Goal: Transaction & Acquisition: Purchase product/service

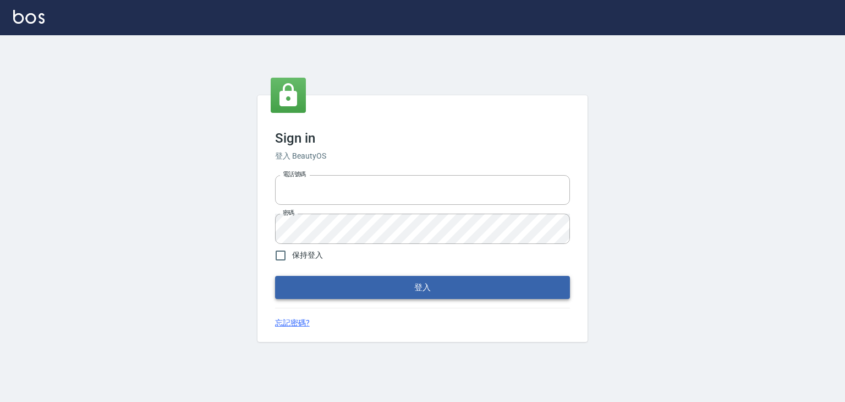
type input "6430581"
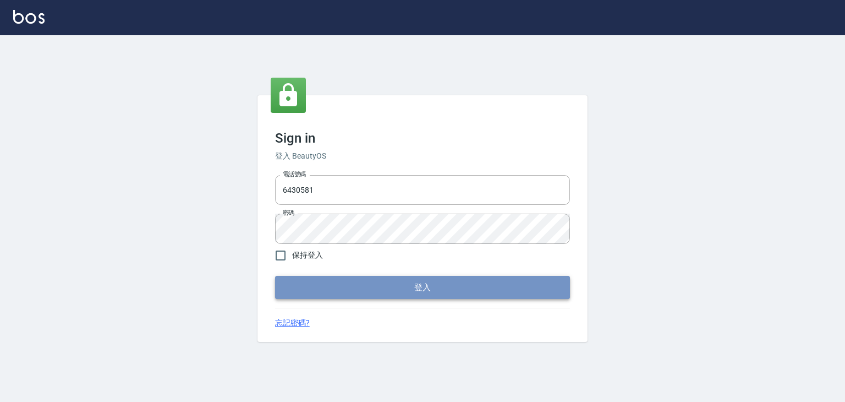
click at [343, 295] on button "登入" at bounding box center [422, 287] width 295 height 23
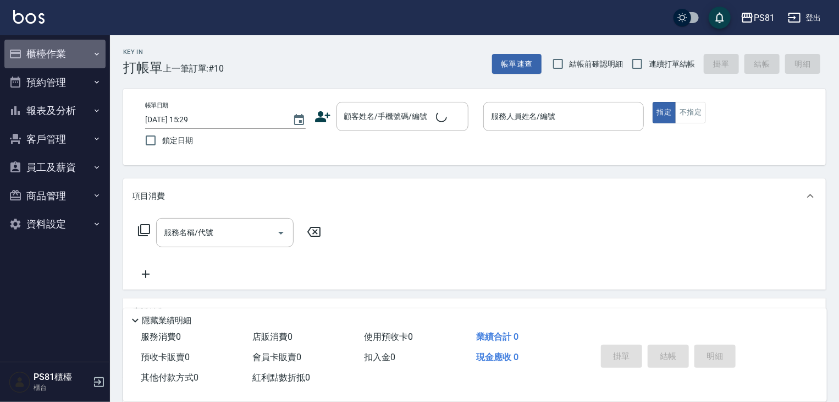
click at [46, 61] on button "櫃檯作業" at bounding box center [54, 54] width 101 height 29
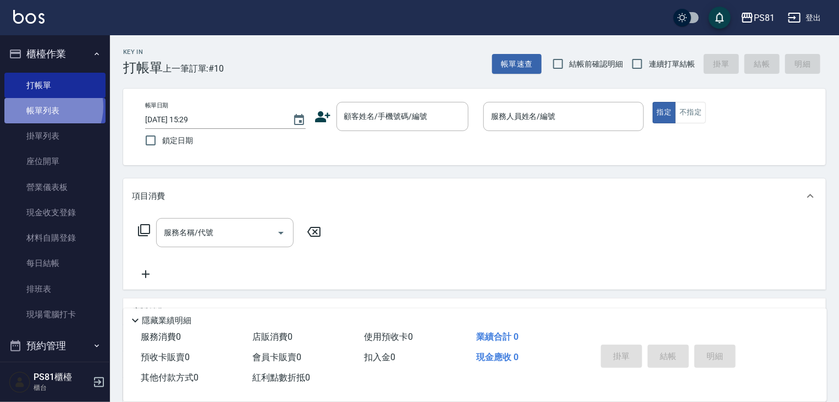
click at [44, 107] on link "帳單列表" at bounding box center [54, 110] width 101 height 25
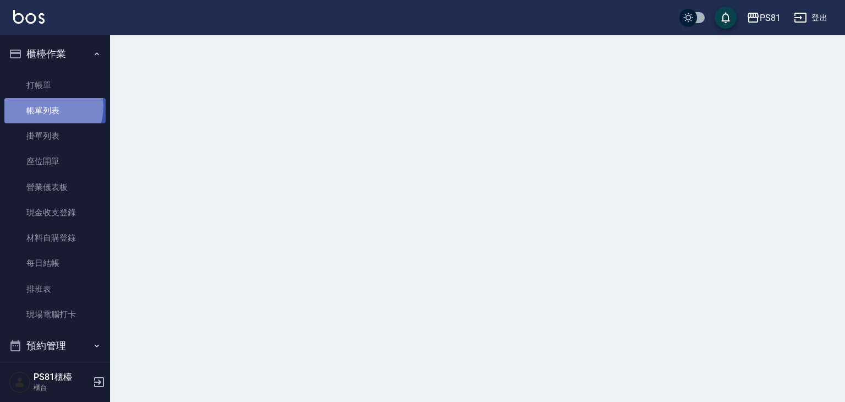
click at [44, 107] on link "帳單列表" at bounding box center [54, 110] width 101 height 25
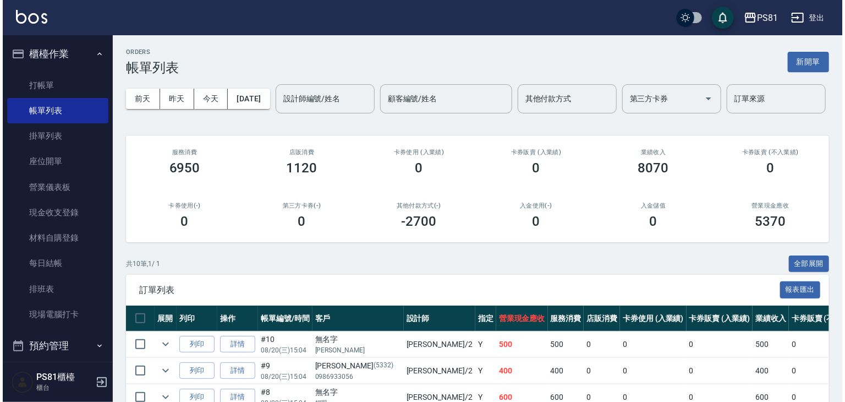
scroll to position [153, 0]
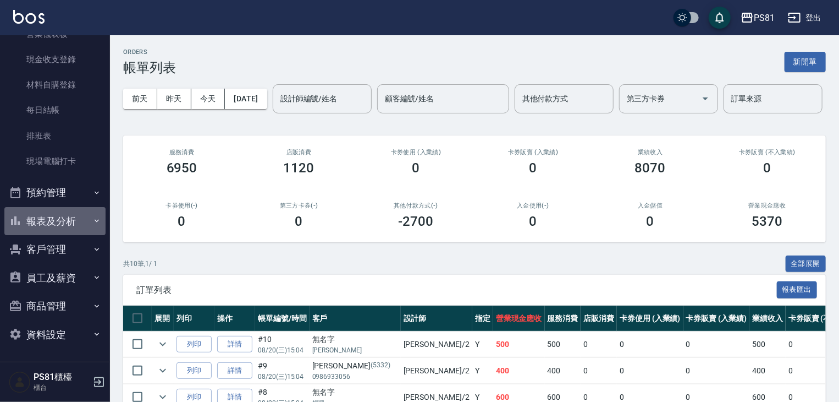
click at [58, 219] on button "報表及分析" at bounding box center [54, 221] width 101 height 29
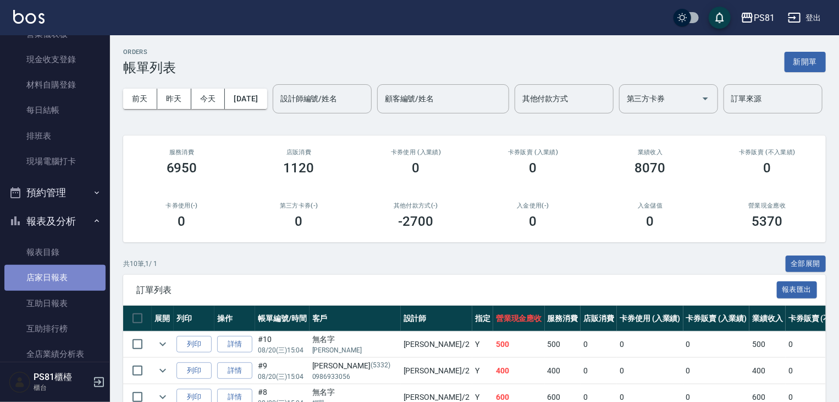
click at [77, 270] on link "店家日報表" at bounding box center [54, 277] width 101 height 25
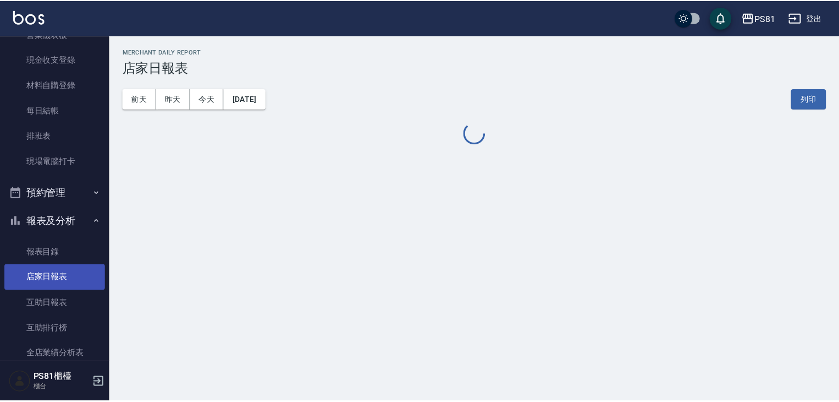
scroll to position [263, 0]
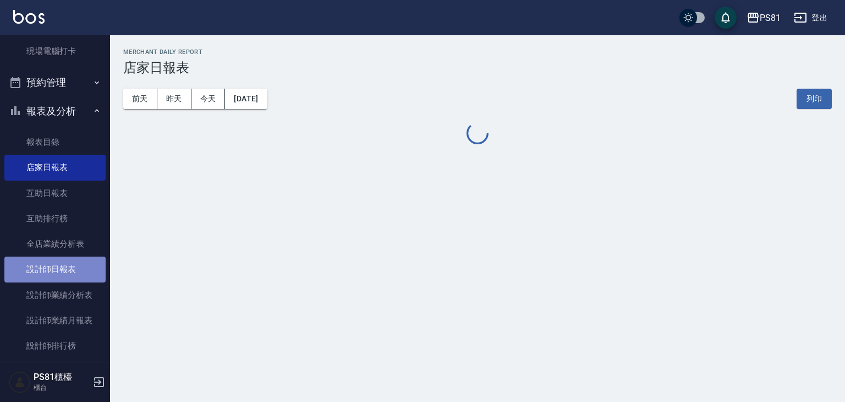
click at [77, 269] on link "設計師日報表" at bounding box center [54, 268] width 101 height 25
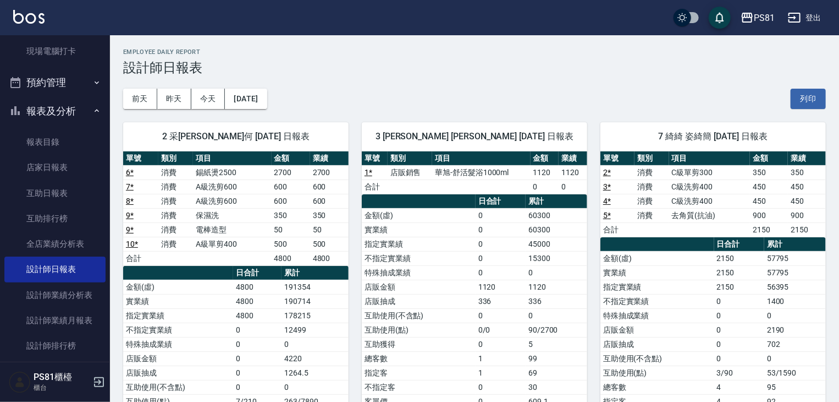
click at [435, 294] on td "店販抽成" at bounding box center [419, 301] width 114 height 14
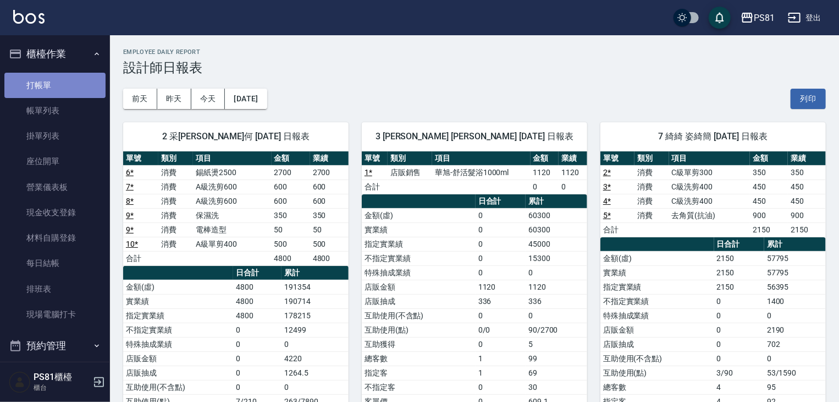
click at [60, 85] on link "打帳單" at bounding box center [54, 85] width 101 height 25
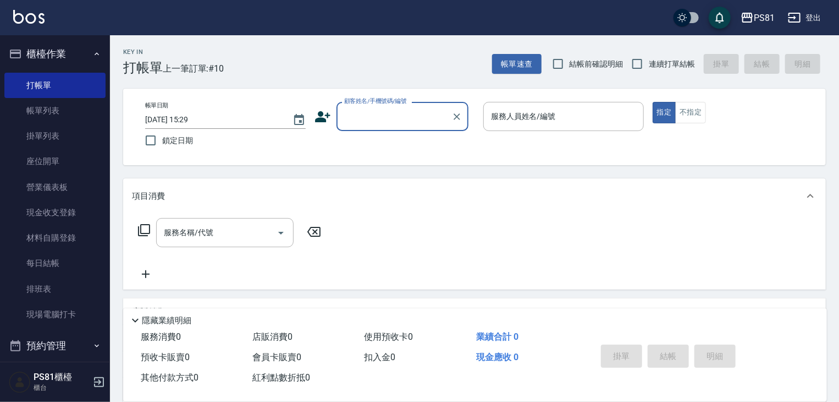
click at [371, 129] on div "顧客姓名/手機號碼/編號" at bounding box center [403, 116] width 132 height 29
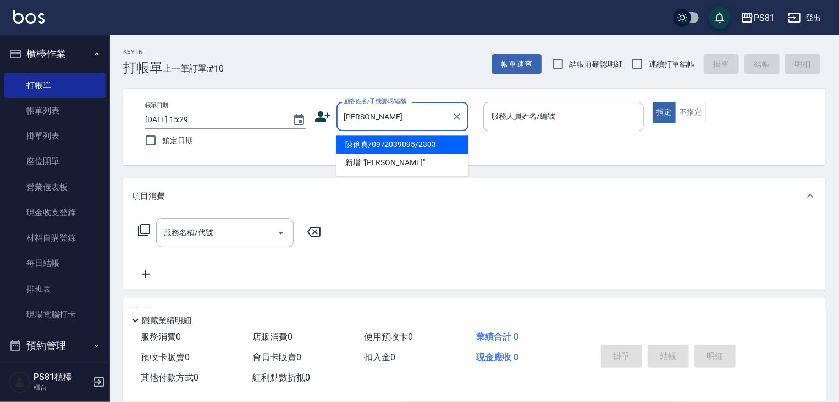
click at [367, 140] on li "陳俐真/0972039095/2303" at bounding box center [403, 144] width 132 height 18
type input "陳俐真/0972039095/2303"
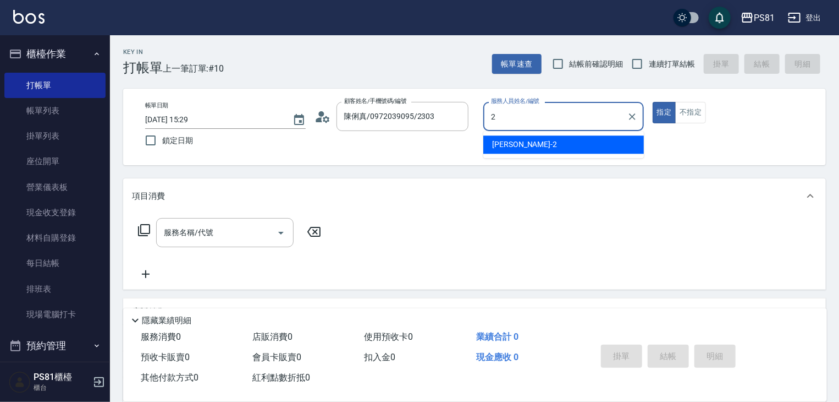
type input "采蓮-2"
type button "true"
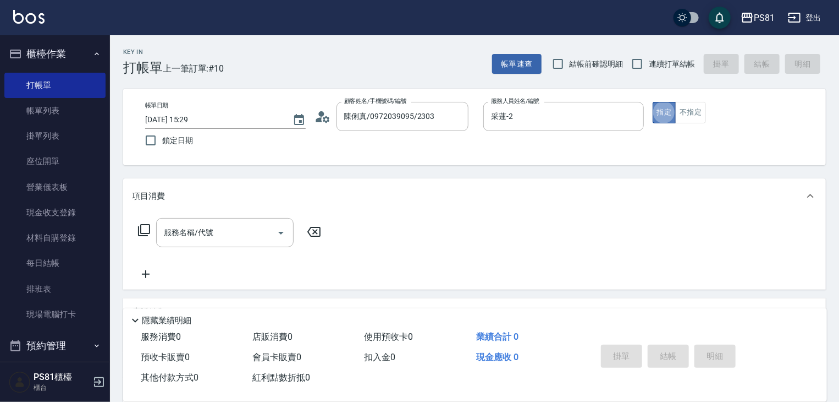
click at [675, 117] on button "指定" at bounding box center [665, 112] width 24 height 21
click at [674, 115] on button "指定" at bounding box center [665, 112] width 24 height 21
click at [673, 114] on button "指定" at bounding box center [665, 112] width 24 height 21
drag, startPoint x: 690, startPoint y: 144, endPoint x: 673, endPoint y: 122, distance: 27.1
click at [689, 144] on div "帳單日期 [DATE] 15:29 鎖定日期 顧客姓名/手機號碼/編號 [PERSON_NAME]/0972039095/2303 顧客姓名/手機號碼/編號 …" at bounding box center [474, 127] width 677 height 50
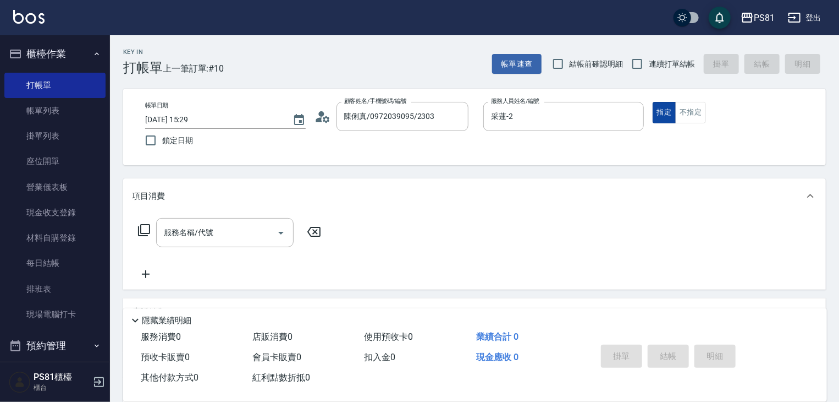
click at [664, 113] on button "指定" at bounding box center [665, 112] width 24 height 21
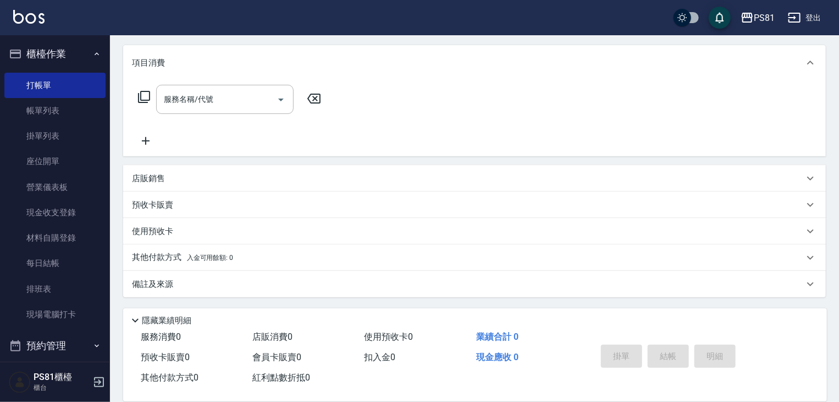
click at [187, 188] on div "店販銷售" at bounding box center [474, 178] width 703 height 26
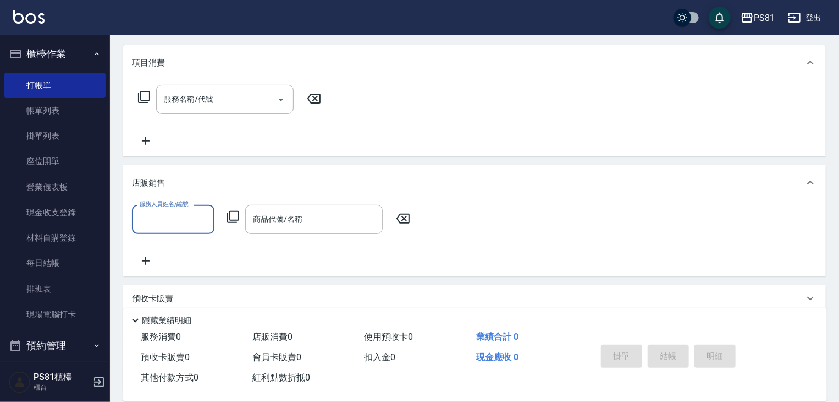
scroll to position [0, 0]
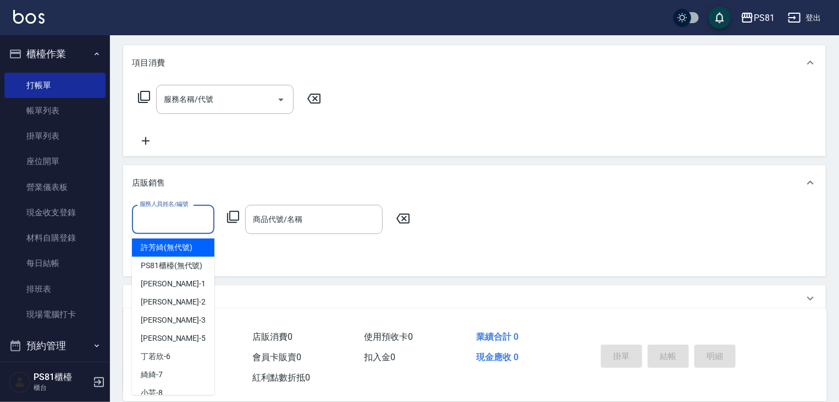
click at [174, 223] on input "服務人員姓名/編號" at bounding box center [173, 219] width 73 height 19
type input "采蓮-2"
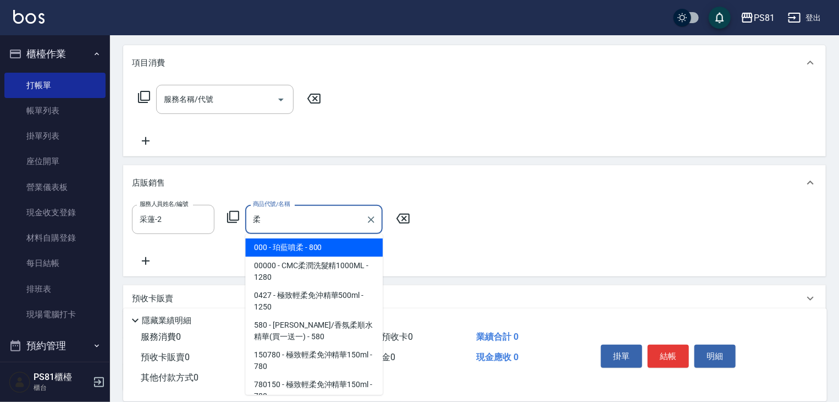
click at [271, 251] on span "000 - 珀藍噴柔 - 800" at bounding box center [314, 247] width 138 height 18
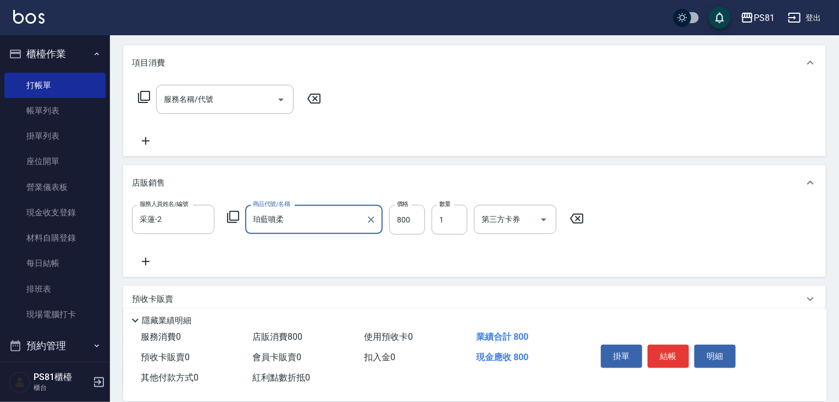
type input "珀藍噴柔"
click at [146, 262] on icon at bounding box center [146, 261] width 8 height 8
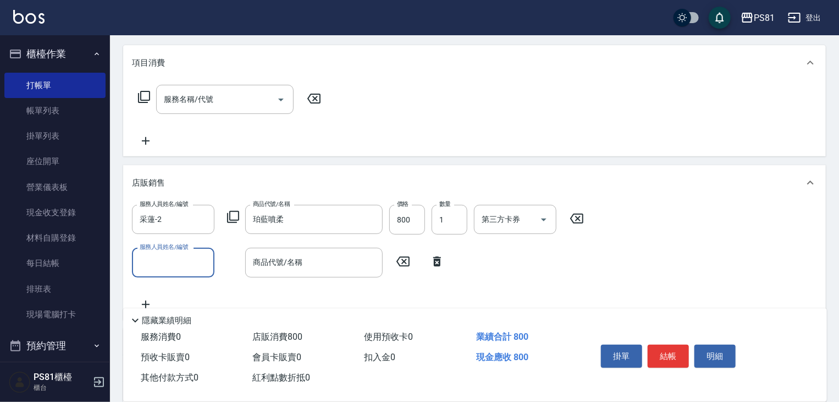
click at [148, 261] on input "服務人員姓名/編號" at bounding box center [173, 261] width 73 height 19
type input "采蓮-2"
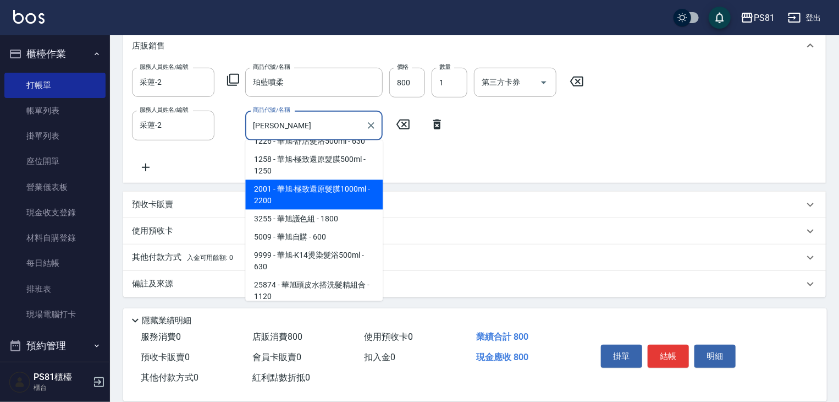
scroll to position [330, 0]
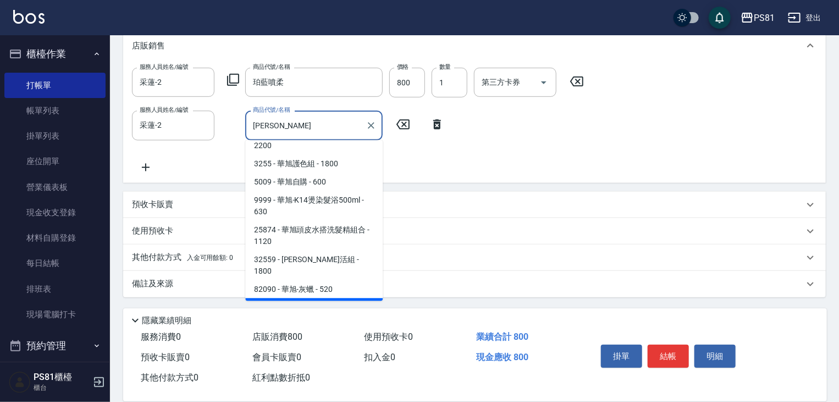
click at [322, 298] on span "112000 - 華旭涼感淨化買一送一 - 2000" at bounding box center [314, 313] width 138 height 30
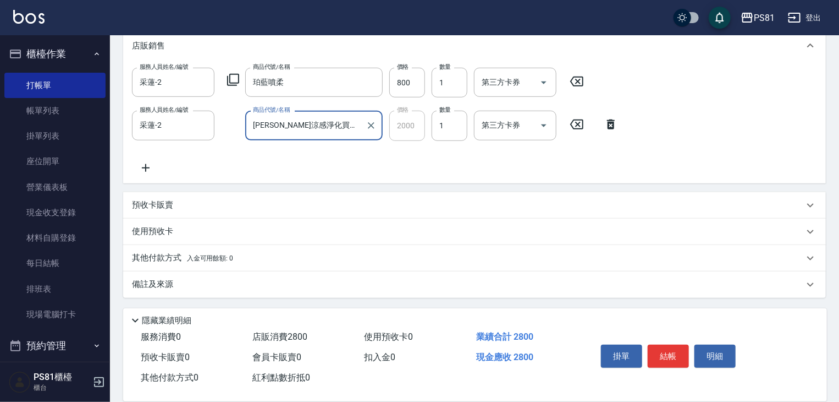
type input "[PERSON_NAME]涼感淨化買一送一"
click at [312, 162] on div "服務人員姓名/編號 采蓮-2 服務人員姓名/編號 商品代號/名稱 珀藍噴柔 商品代號/名稱 價格 800 價格 數量 1 數量 第三方卡券 第三方卡券 服務人…" at bounding box center [474, 121] width 685 height 106
click at [350, 162] on div "服務人員姓名/編號 采蓮-2 服務人員姓名/編號 商品代號/名稱 珀藍噴柔 商品代號/名稱 價格 800 價格 數量 1 數量 第三方卡券 第三方卡券 服務人…" at bounding box center [474, 120] width 685 height 106
click at [218, 262] on p "其他付款方式 入金可用餘額: 0" at bounding box center [182, 257] width 101 height 12
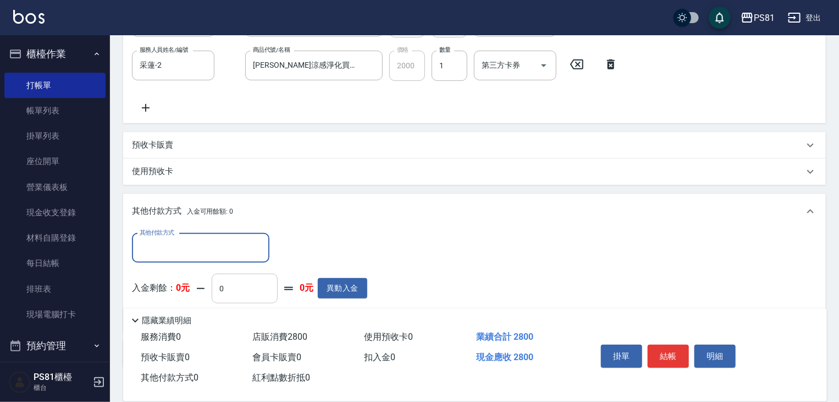
scroll to position [400, 0]
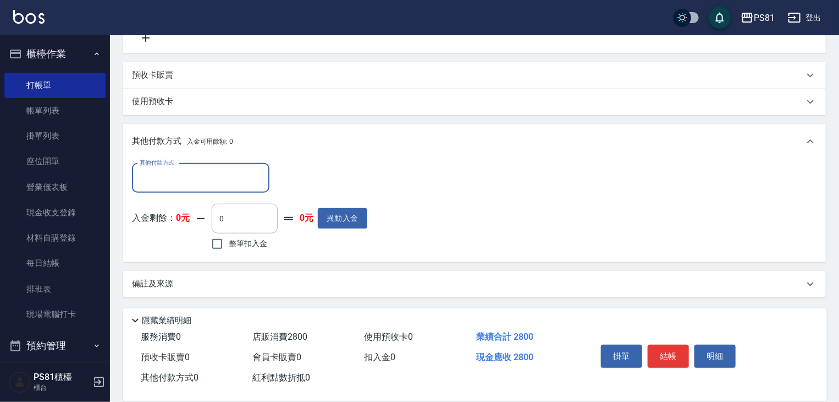
click at [240, 168] on input "其他付款方式" at bounding box center [201, 177] width 128 height 19
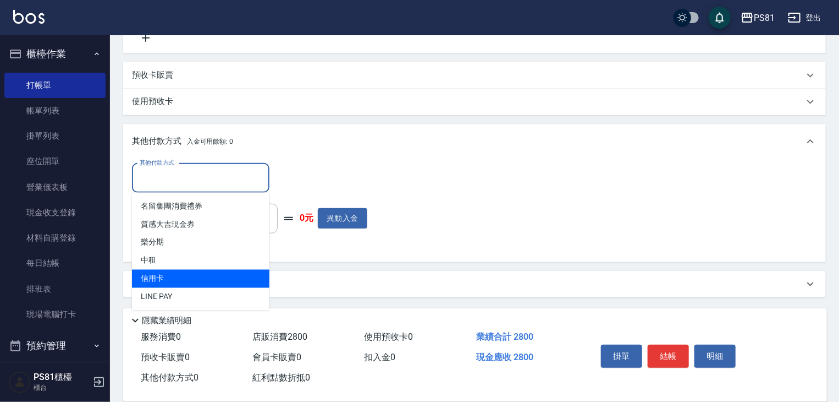
click at [188, 270] on span "信用卡" at bounding box center [201, 279] width 138 height 18
type input "信用卡"
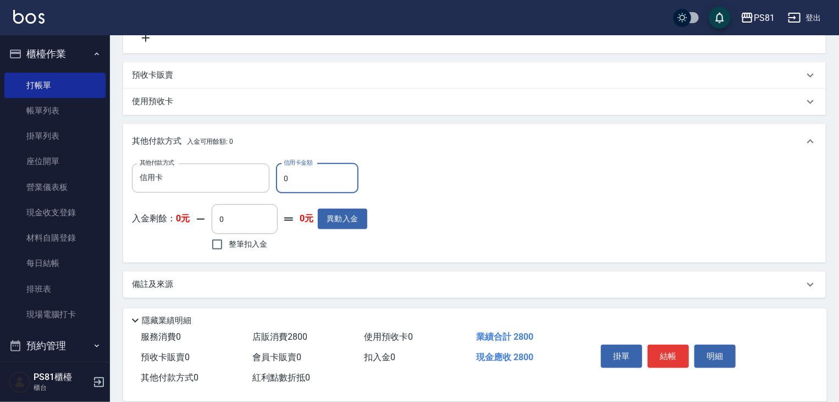
click at [297, 183] on input "0" at bounding box center [317, 178] width 83 height 30
type input "2800"
drag, startPoint x: 388, startPoint y: 206, endPoint x: 504, endPoint y: 228, distance: 118.1
click at [399, 209] on div "其他付款方式 信用卡 其他付款方式 信用卡金額 2800 信用卡金額 入金剩餘： 0元 0 ​ 整筆扣入金 0元 異動入金" at bounding box center [474, 208] width 685 height 90
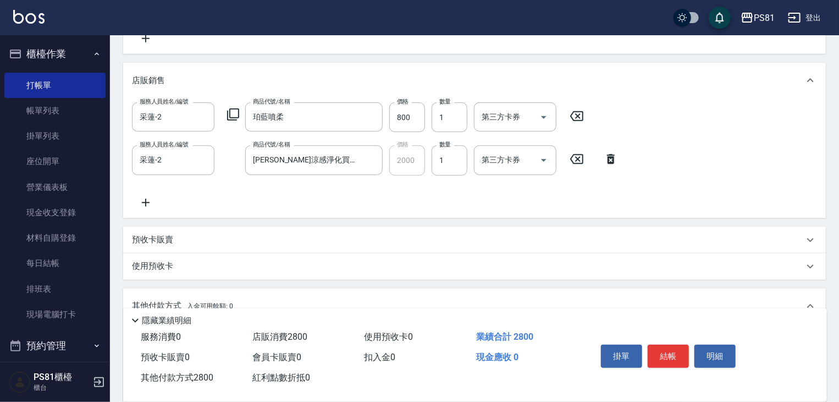
scroll to position [235, 0]
click at [680, 360] on button "結帳" at bounding box center [668, 355] width 41 height 23
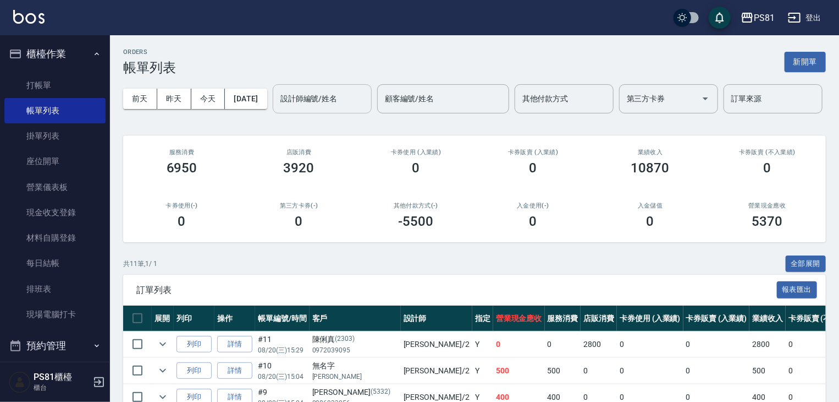
click at [278, 108] on input "設計師編號/姓名" at bounding box center [322, 98] width 89 height 19
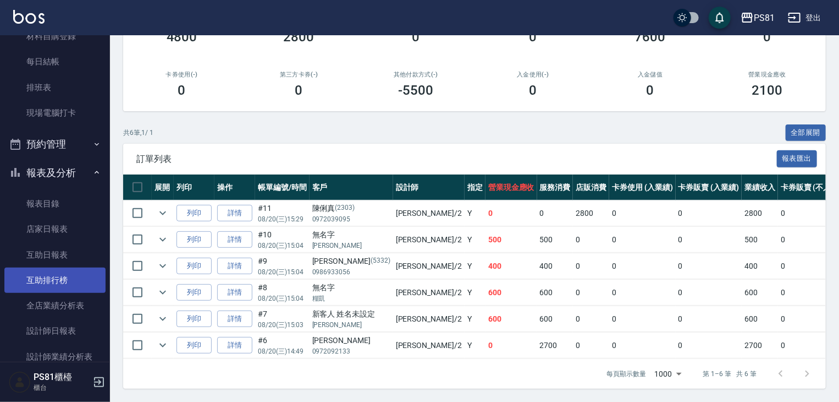
scroll to position [275, 0]
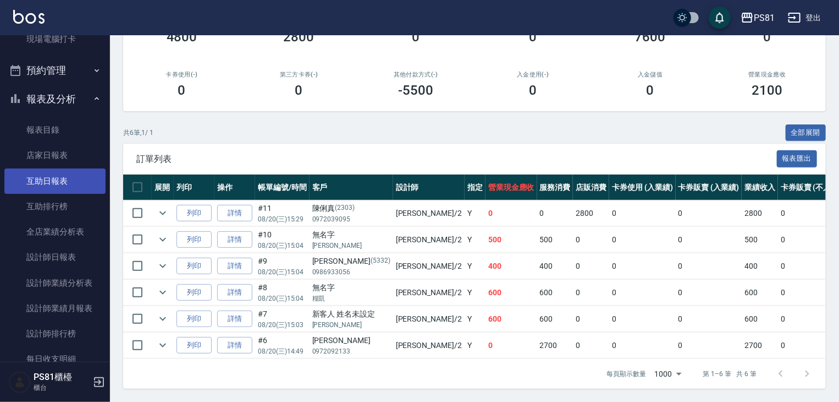
type input "采蓮-2"
click at [58, 184] on link "互助日報表" at bounding box center [54, 180] width 101 height 25
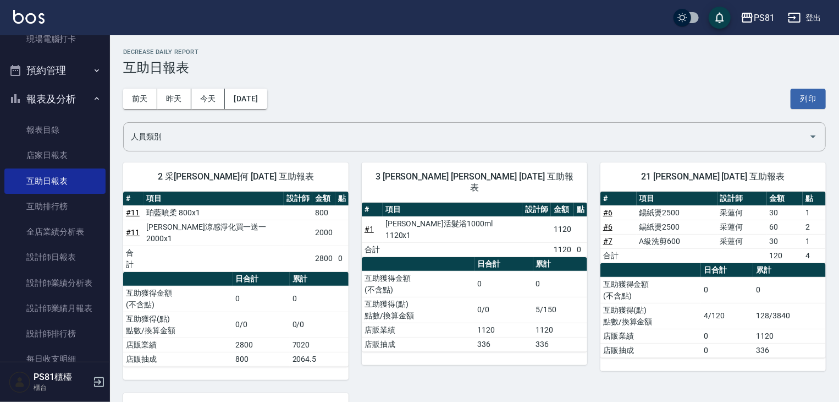
click at [367, 54] on h2 "Decrease Daily Report" at bounding box center [474, 51] width 703 height 7
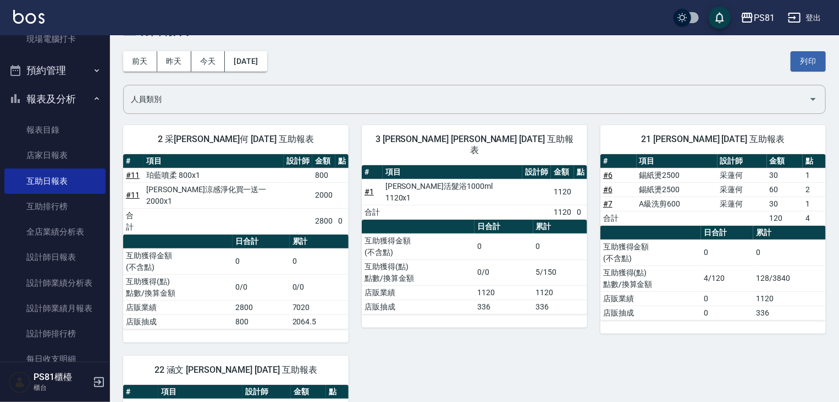
scroll to position [55, 0]
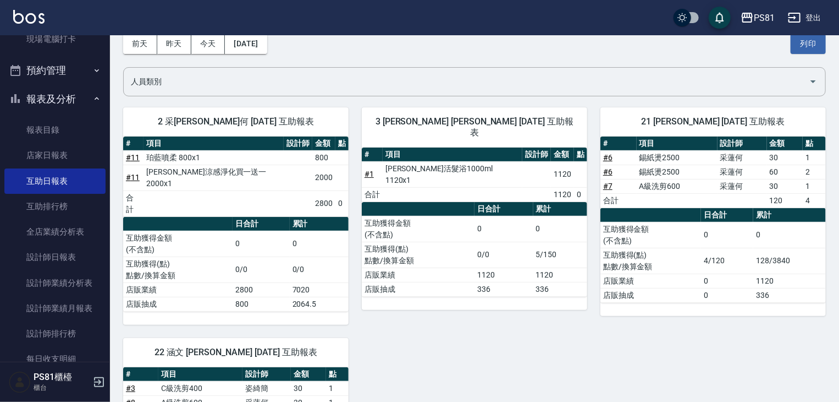
click at [358, 299] on div "3 [PERSON_NAME] [PERSON_NAME] [DATE] 互助報表 # 項目 設計師 金額 點 # 1 [PERSON_NAME]活髮浴100…" at bounding box center [468, 209] width 239 height 230
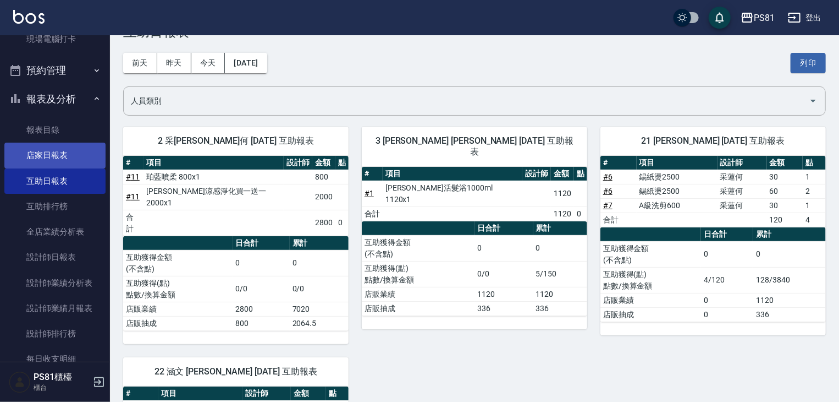
scroll to position [0, 0]
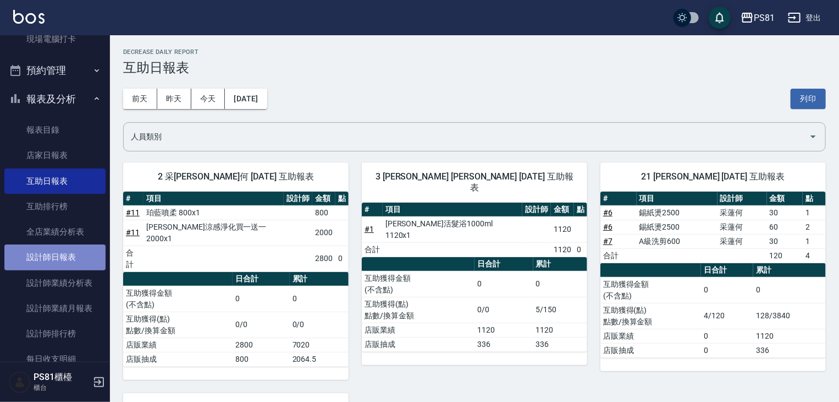
click at [76, 257] on link "設計師日報表" at bounding box center [54, 256] width 101 height 25
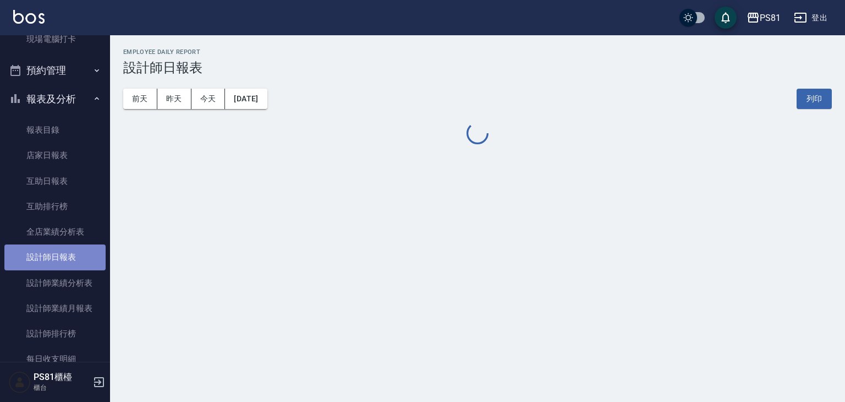
click at [76, 257] on link "設計師日報表" at bounding box center [54, 256] width 101 height 25
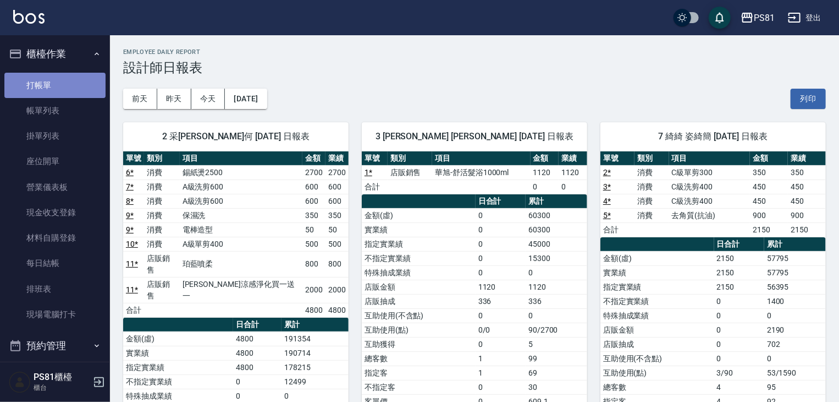
click at [83, 80] on link "打帳單" at bounding box center [54, 85] width 101 height 25
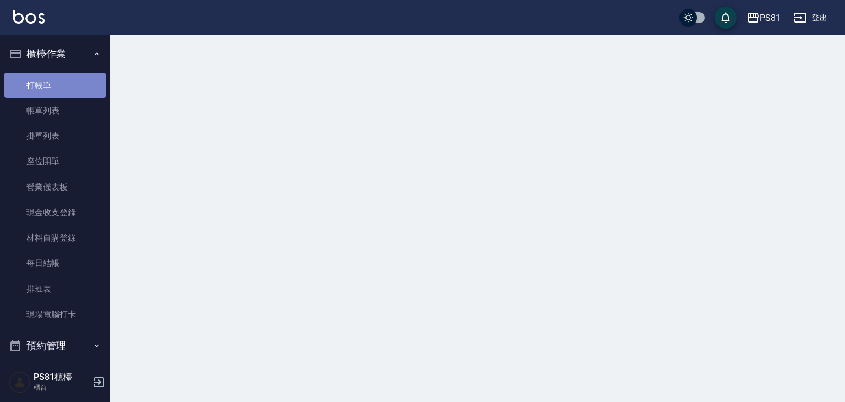
click at [83, 80] on link "打帳單" at bounding box center [54, 85] width 101 height 25
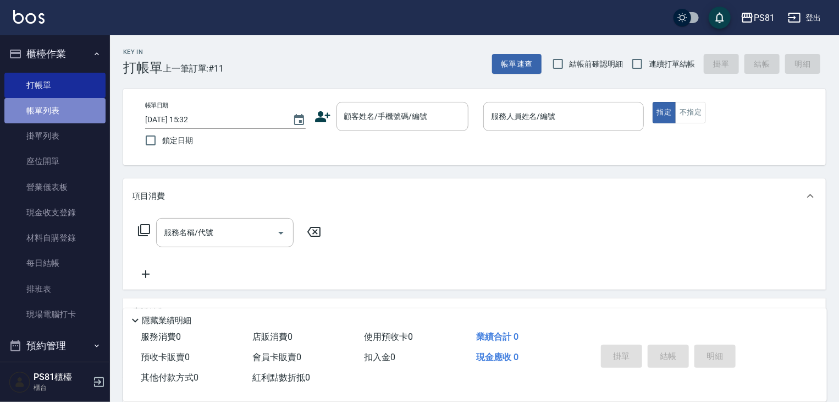
click at [57, 115] on link "帳單列表" at bounding box center [54, 110] width 101 height 25
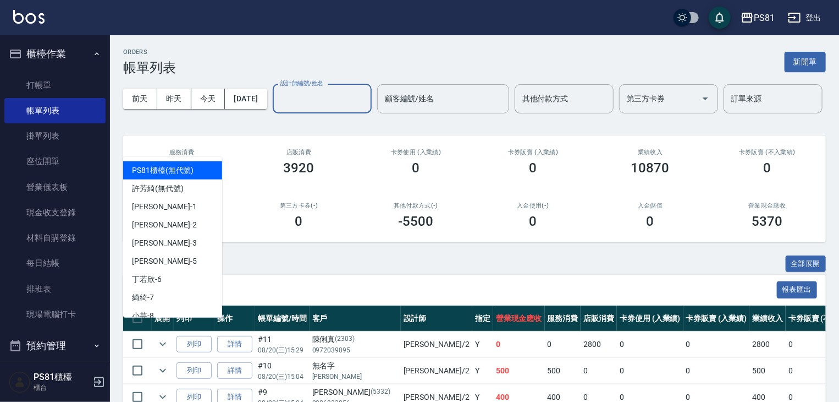
click at [278, 108] on input "設計師編號/姓名" at bounding box center [322, 98] width 89 height 19
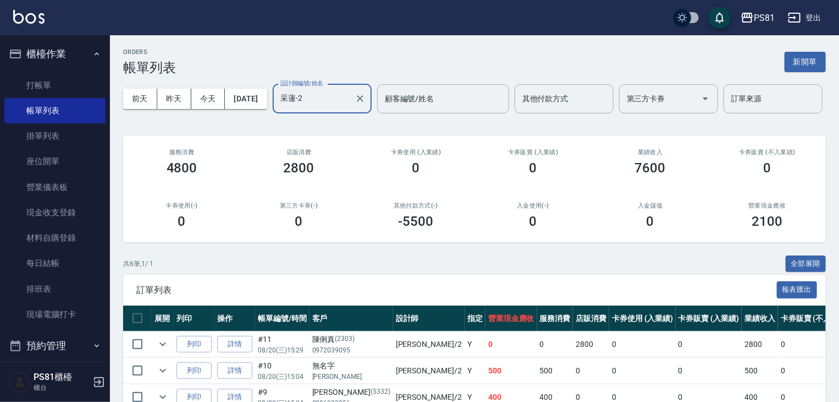
type input "采蓮-2"
click at [252, 242] on div "第三方卡券(-) 0" at bounding box center [298, 215] width 117 height 53
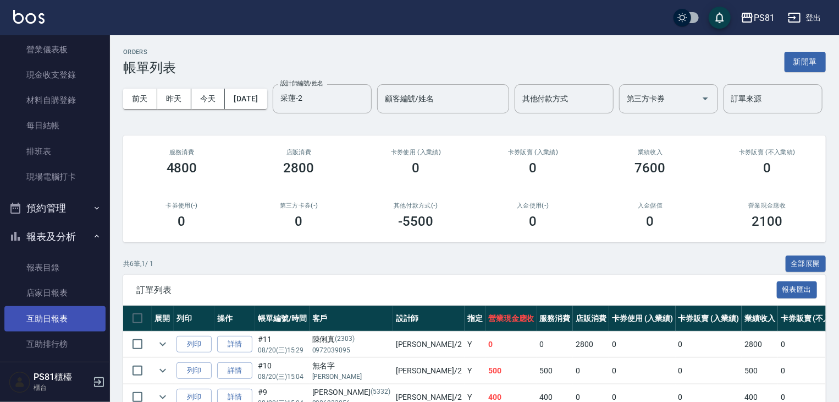
scroll to position [220, 0]
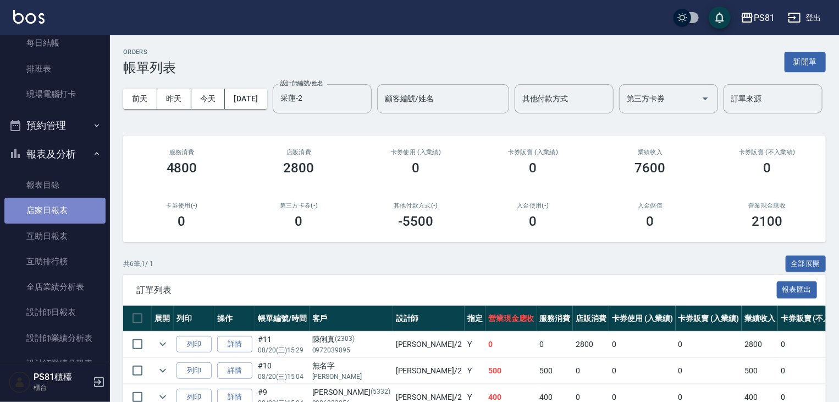
click at [66, 211] on link "店家日報表" at bounding box center [54, 209] width 101 height 25
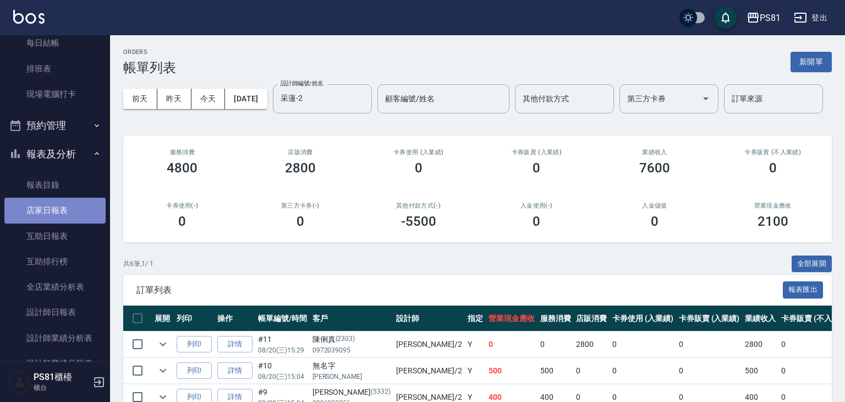
click at [66, 211] on link "店家日報表" at bounding box center [54, 209] width 101 height 25
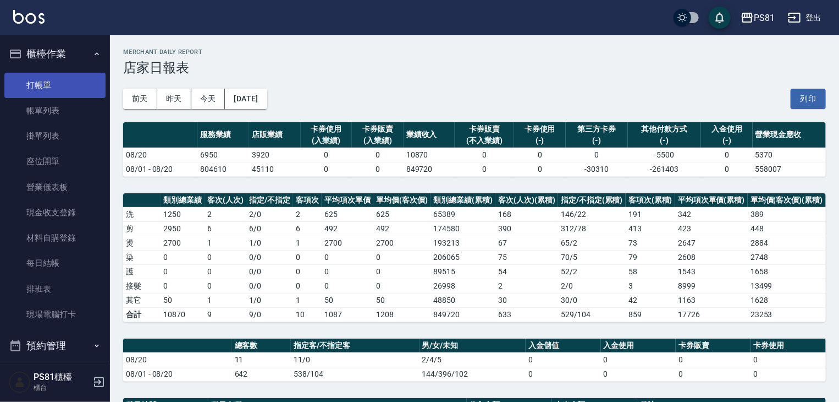
click at [74, 90] on link "打帳單" at bounding box center [54, 85] width 101 height 25
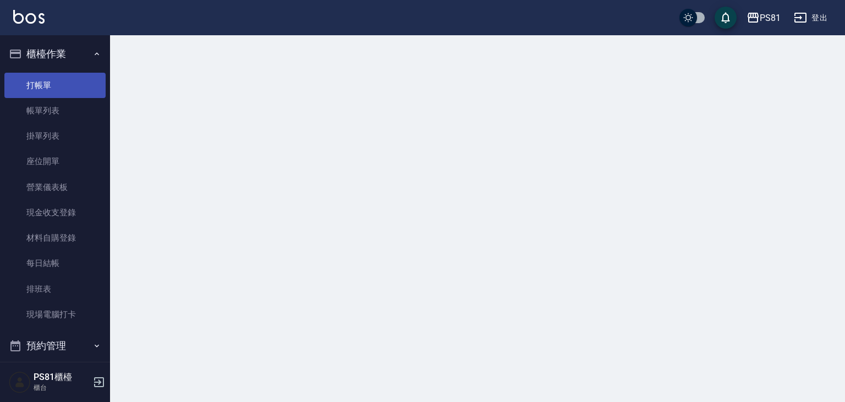
click at [74, 90] on link "打帳單" at bounding box center [54, 85] width 101 height 25
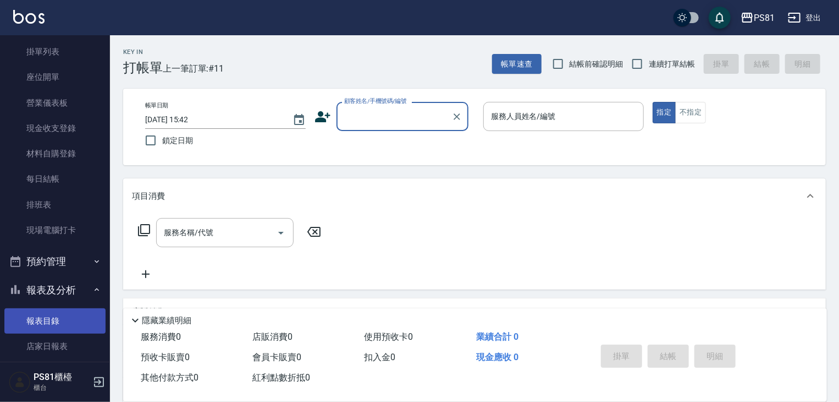
scroll to position [220, 0]
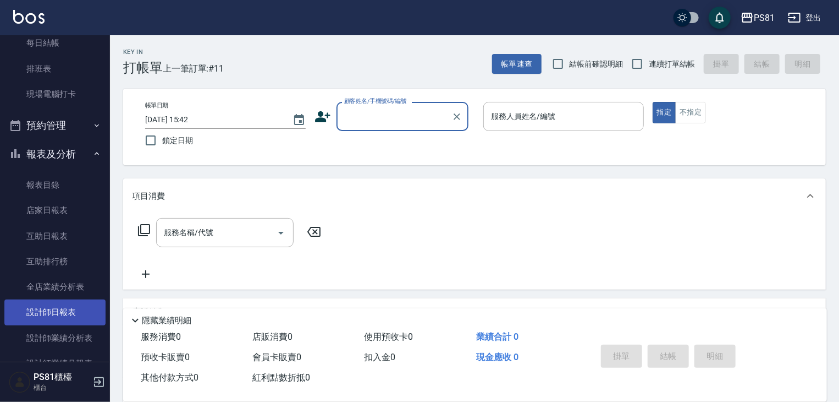
click at [73, 311] on link "設計師日報表" at bounding box center [54, 311] width 101 height 25
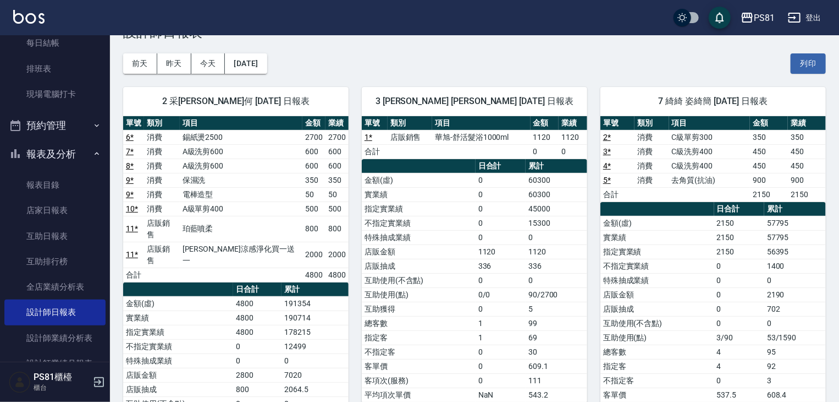
scroll to position [110, 0]
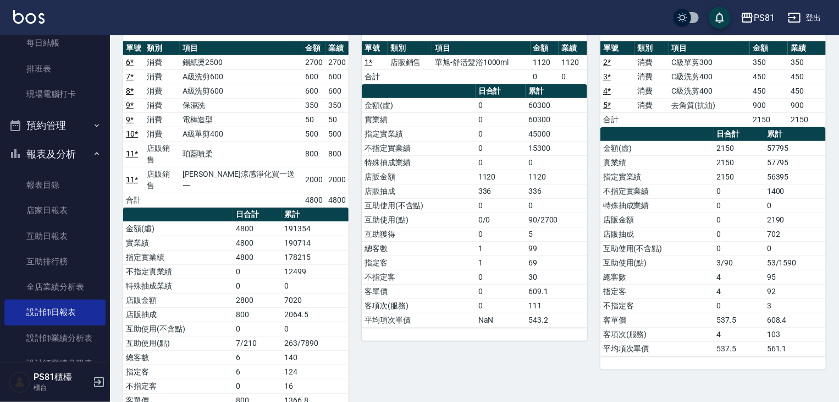
click at [465, 218] on td "互助使用(點)" at bounding box center [419, 219] width 114 height 14
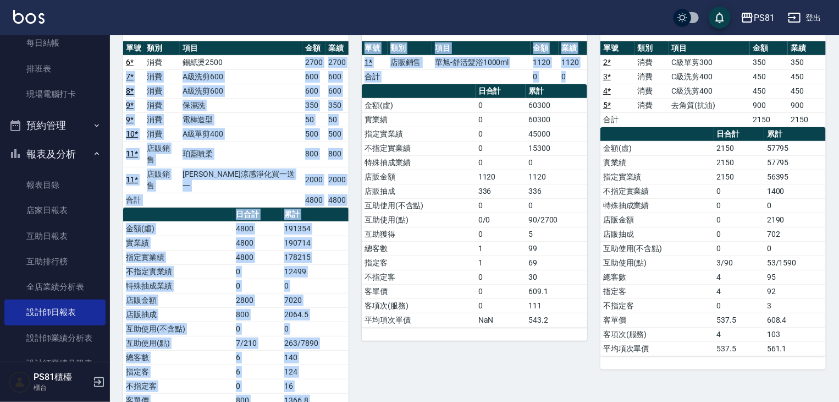
drag, startPoint x: 290, startPoint y: 62, endPoint x: 354, endPoint y: 201, distance: 153.1
click at [354, 201] on div "2 采蓮 采蓮何 [DATE] 日報表 單號 類別 項目 金額 業績 6 * 消費 錫紙燙2500 2700 2700 7 * 消費 A級洗剪600 600 …" at bounding box center [468, 224] width 716 height 451
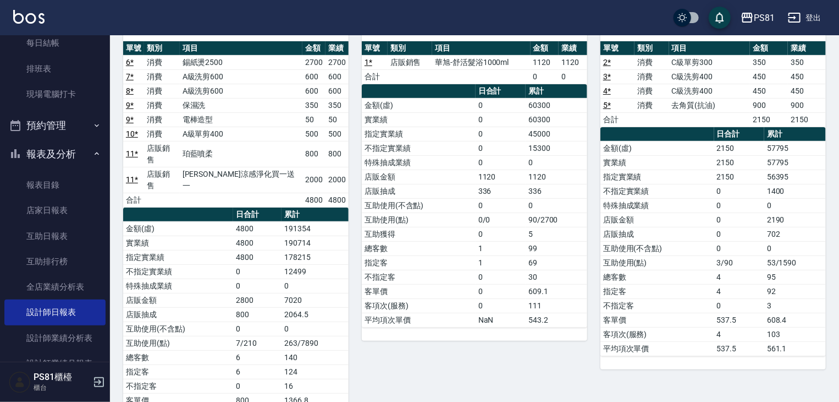
click at [442, 201] on td "互助使用(不含點)" at bounding box center [419, 205] width 114 height 14
click at [0, 265] on nav "櫃檯作業 打帳單 帳單列表 掛單列表 座位開單 營業儀表板 現金收支登錄 材料自購登錄 每日結帳 排班表 現場電腦打卡 預約管理 預約管理 單日預約紀錄 單週…" at bounding box center [55, 198] width 110 height 326
click at [163, 293] on td "店販金額" at bounding box center [178, 300] width 110 height 14
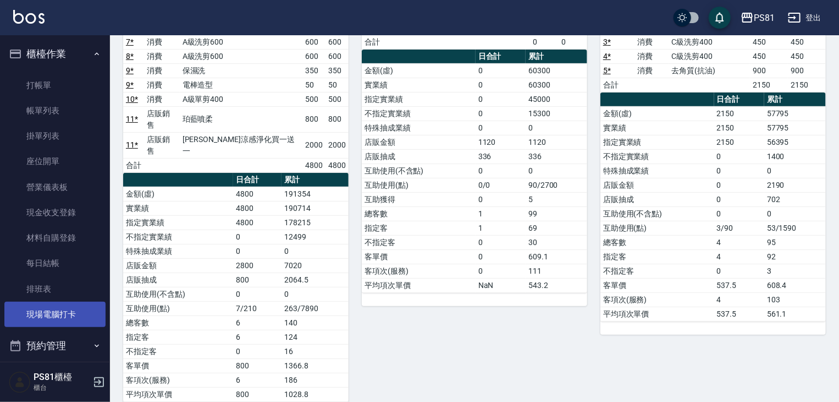
scroll to position [0, 0]
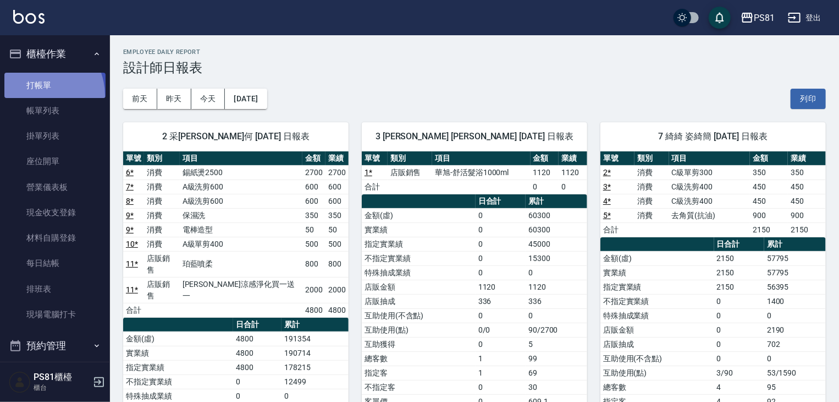
click at [35, 95] on link "打帳單" at bounding box center [54, 85] width 101 height 25
click at [37, 95] on link "打帳單" at bounding box center [54, 85] width 101 height 25
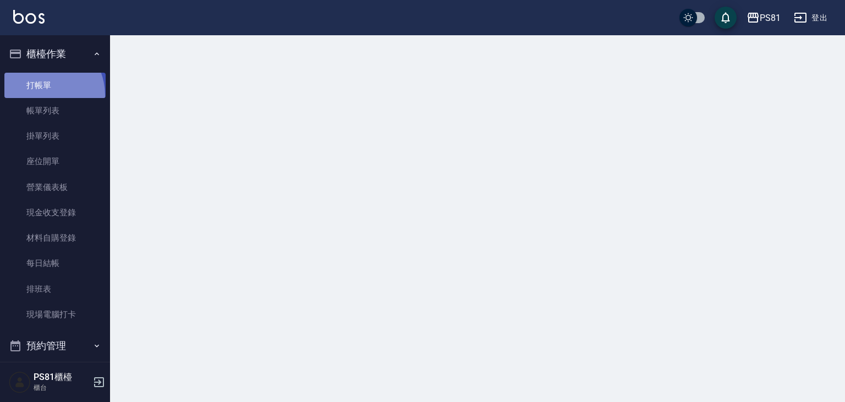
click at [37, 95] on link "打帳單" at bounding box center [54, 85] width 101 height 25
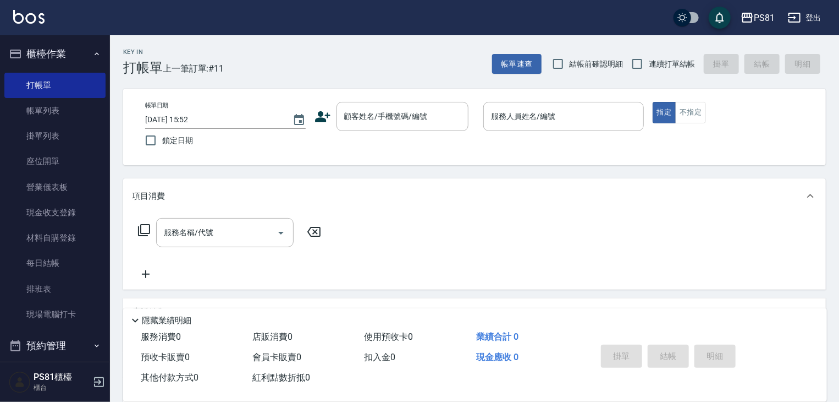
click at [416, 68] on div "Key In 打帳單 上一筆訂單:#11 帳單速查 結帳前確認明細 連續打單結帳 掛單 結帳 明細" at bounding box center [468, 55] width 716 height 40
click at [219, 40] on div "Key In 打帳單 上一筆訂單:#11" at bounding box center [167, 55] width 114 height 40
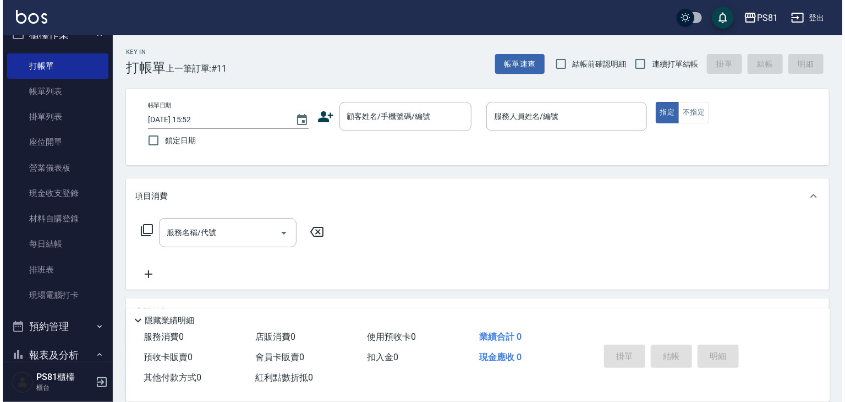
scroll to position [165, 0]
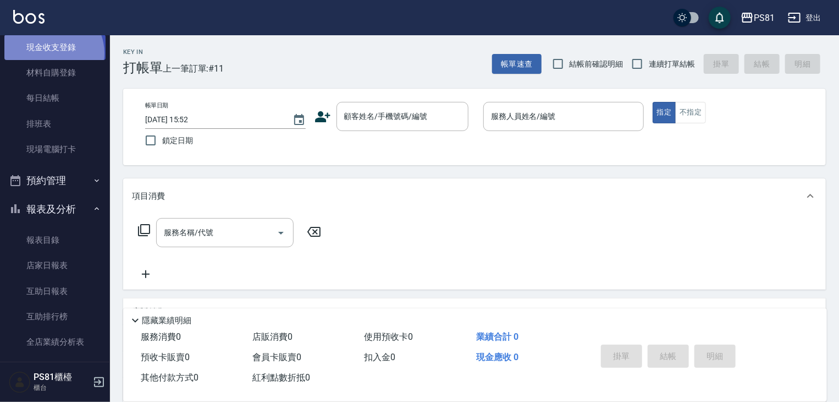
click at [51, 53] on link "現金收支登錄" at bounding box center [54, 47] width 101 height 25
